Goal: Task Accomplishment & Management: Manage account settings

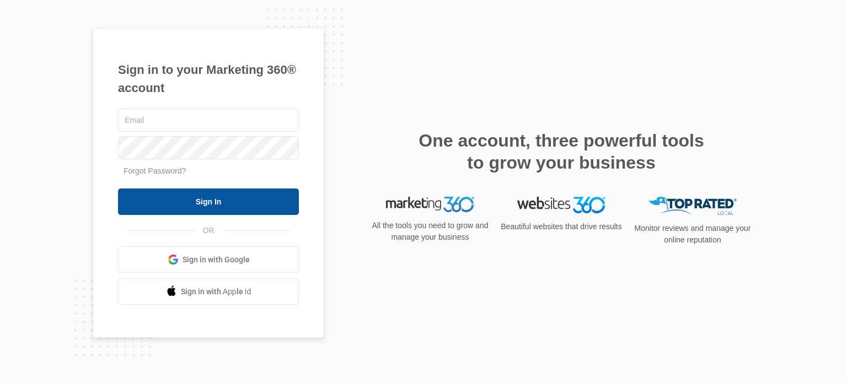
type input "[EMAIL_ADDRESS][DOMAIN_NAME]"
click at [201, 200] on input "Sign In" at bounding box center [208, 202] width 181 height 26
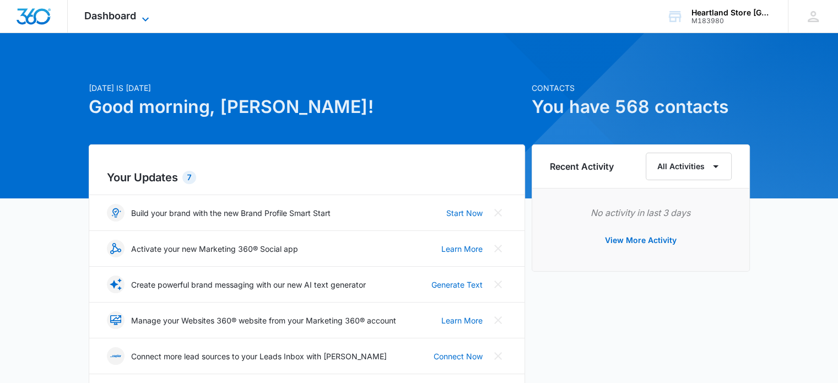
click at [116, 15] on span "Dashboard" at bounding box center [110, 16] width 52 height 12
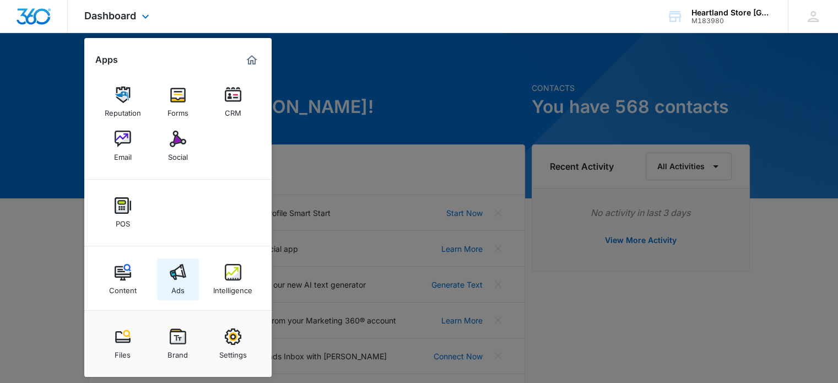
click at [178, 271] on img at bounding box center [178, 272] width 17 height 17
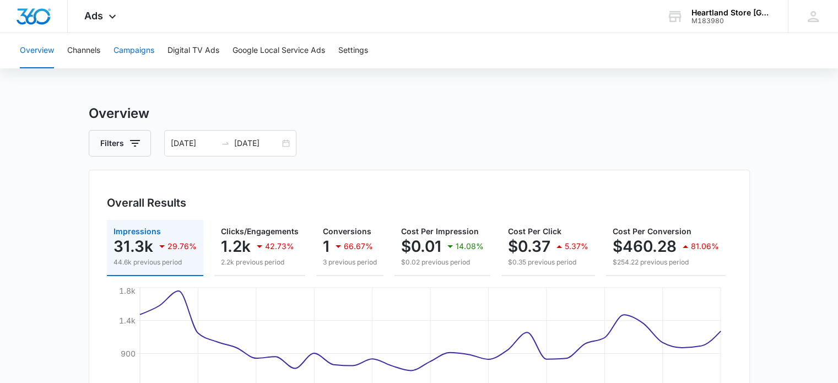
click at [137, 50] on button "Campaigns" at bounding box center [134, 50] width 41 height 35
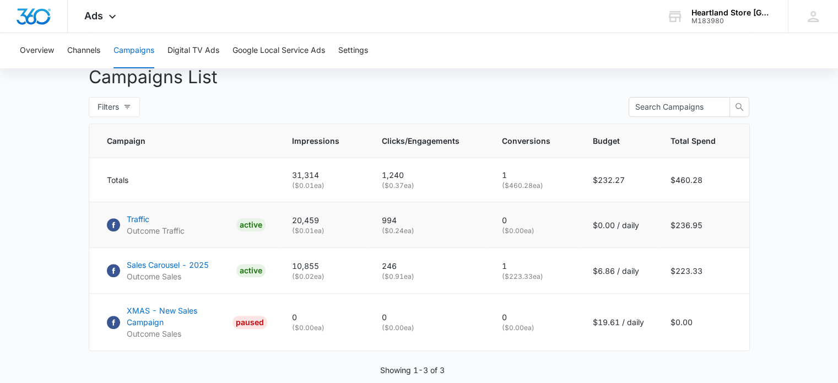
scroll to position [441, 0]
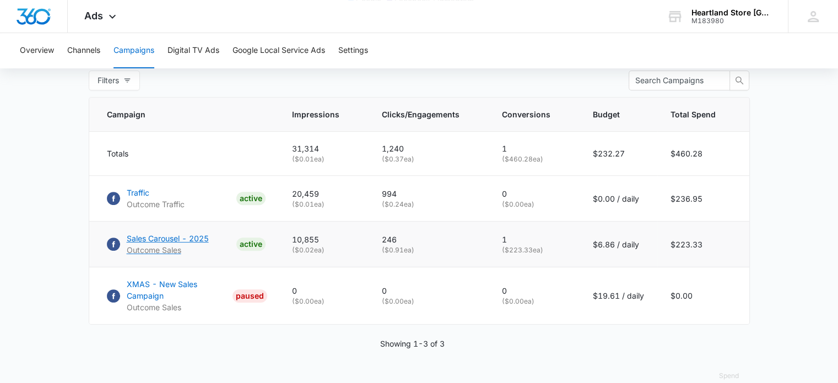
click at [176, 244] on p "Sales Carousel - 2025" at bounding box center [168, 239] width 82 height 12
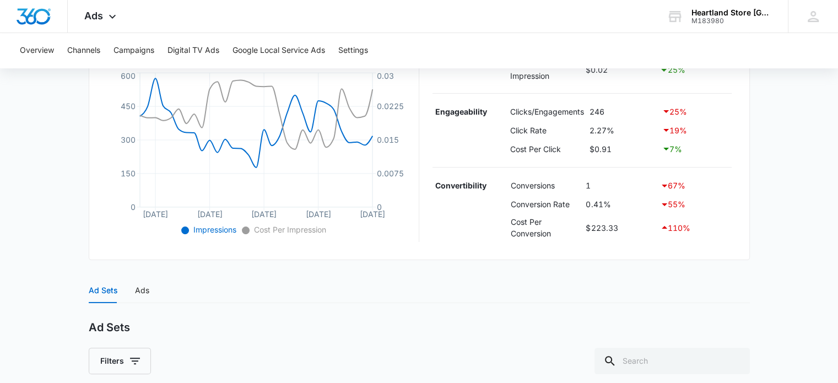
scroll to position [218, 0]
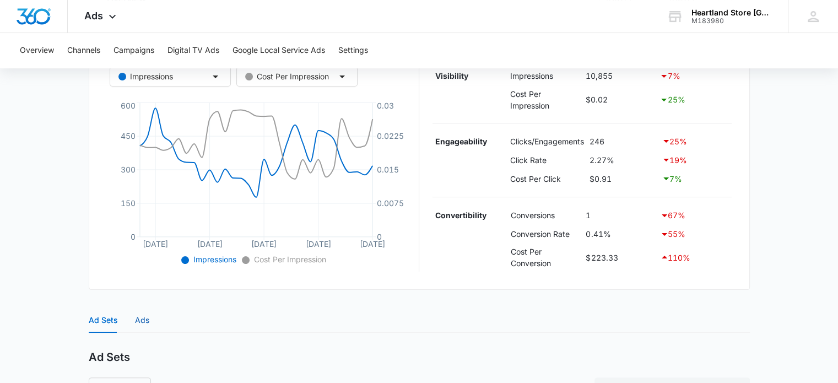
click at [137, 321] on div "Ads" at bounding box center [142, 320] width 14 height 12
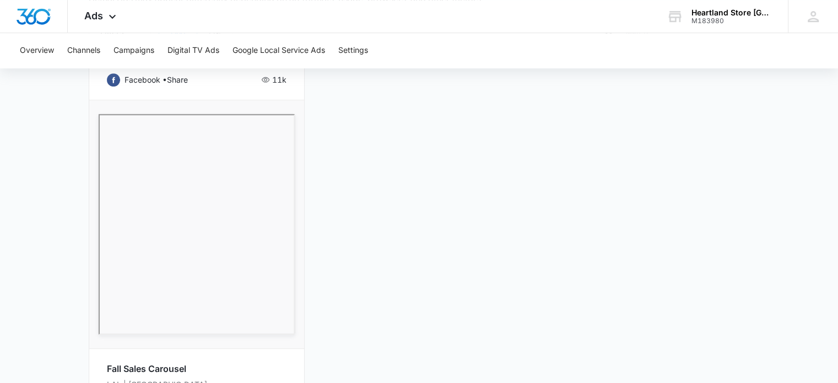
scroll to position [594, 0]
click at [40, 18] on img "Dashboard" at bounding box center [33, 16] width 35 height 17
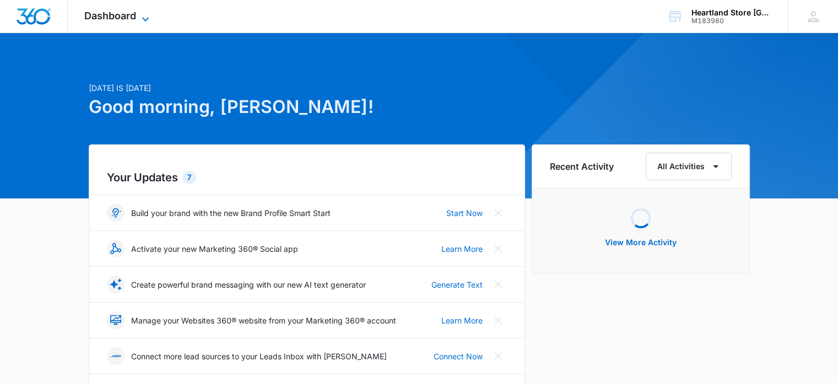
click at [119, 15] on span "Dashboard" at bounding box center [110, 16] width 52 height 12
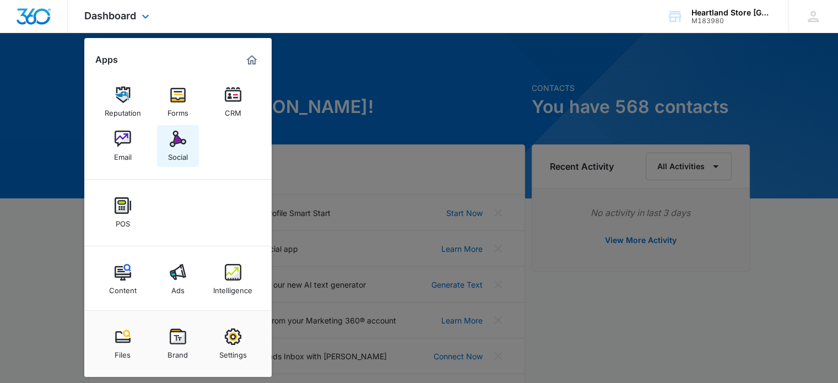
click at [179, 145] on img at bounding box center [178, 139] width 17 height 17
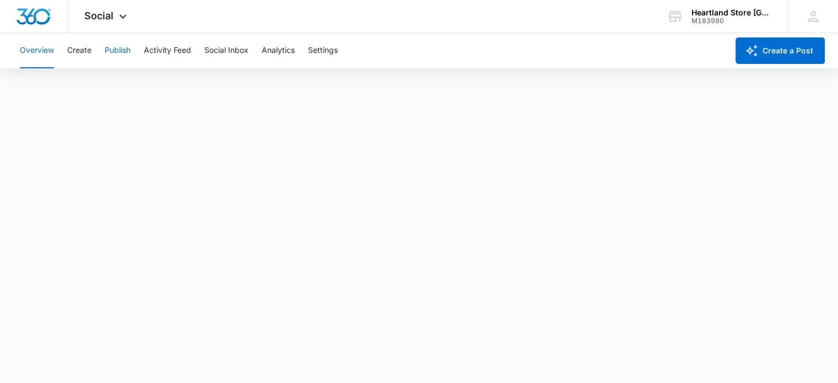
click at [114, 49] on button "Publish" at bounding box center [118, 50] width 26 height 35
click at [94, 17] on span "Social" at bounding box center [98, 16] width 29 height 12
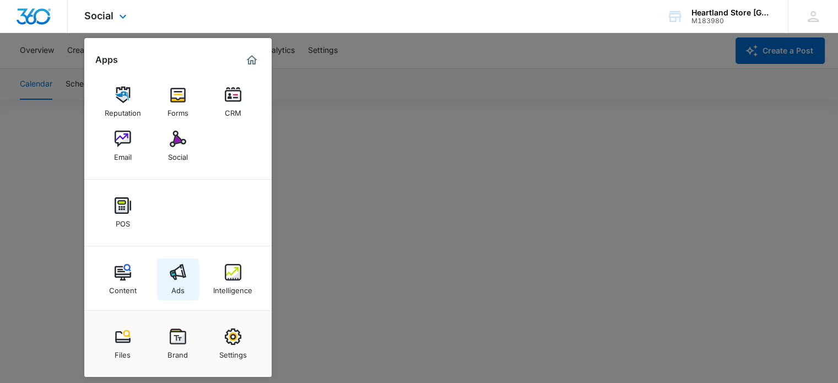
click at [188, 273] on link "Ads" at bounding box center [178, 280] width 42 height 42
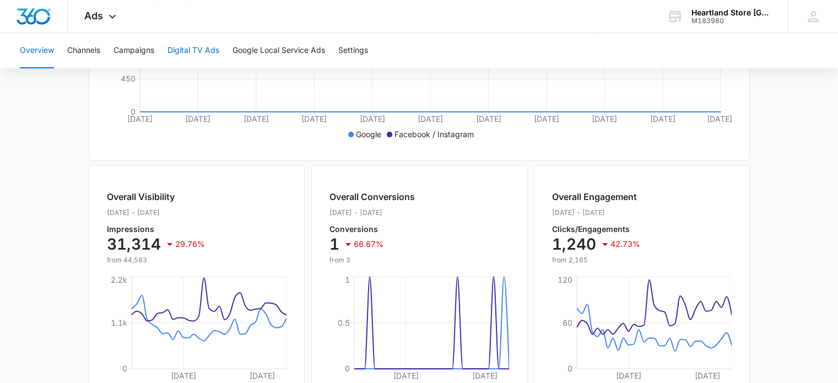
scroll to position [299, 0]
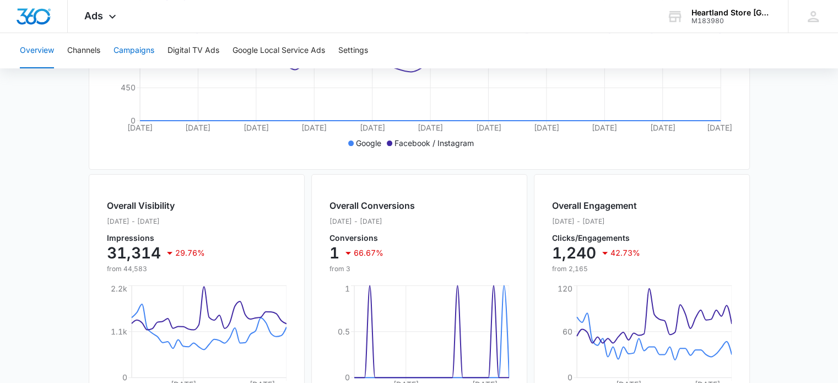
click at [127, 51] on button "Campaigns" at bounding box center [134, 50] width 41 height 35
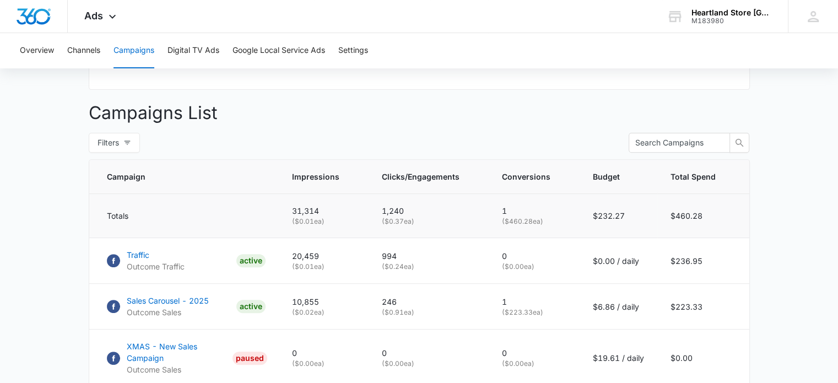
scroll to position [386, 0]
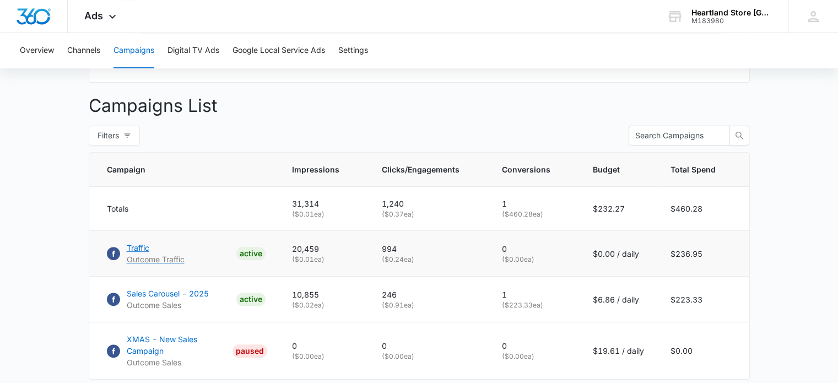
click at [139, 253] on p "Traffic" at bounding box center [156, 248] width 58 height 12
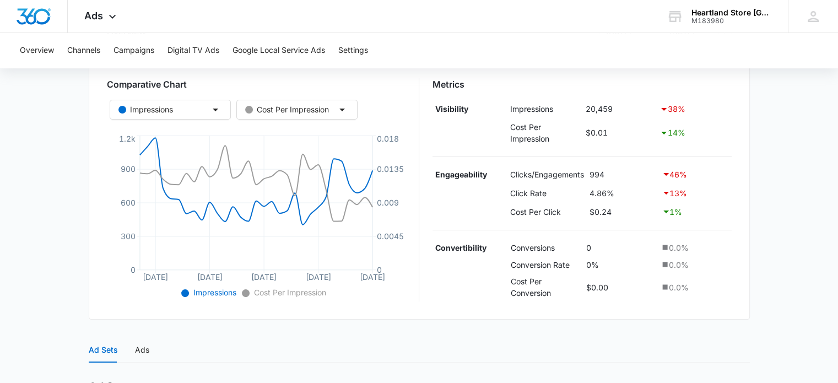
scroll to position [165, 0]
